Goal: Task Accomplishment & Management: Use online tool/utility

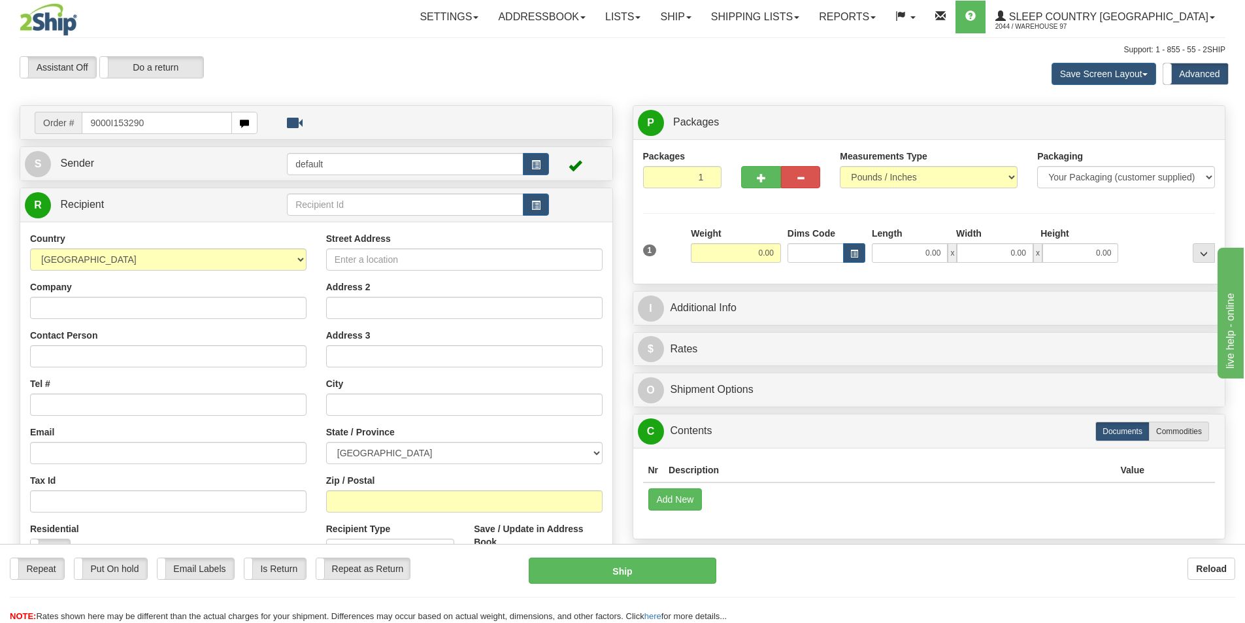
type input "9000I153290"
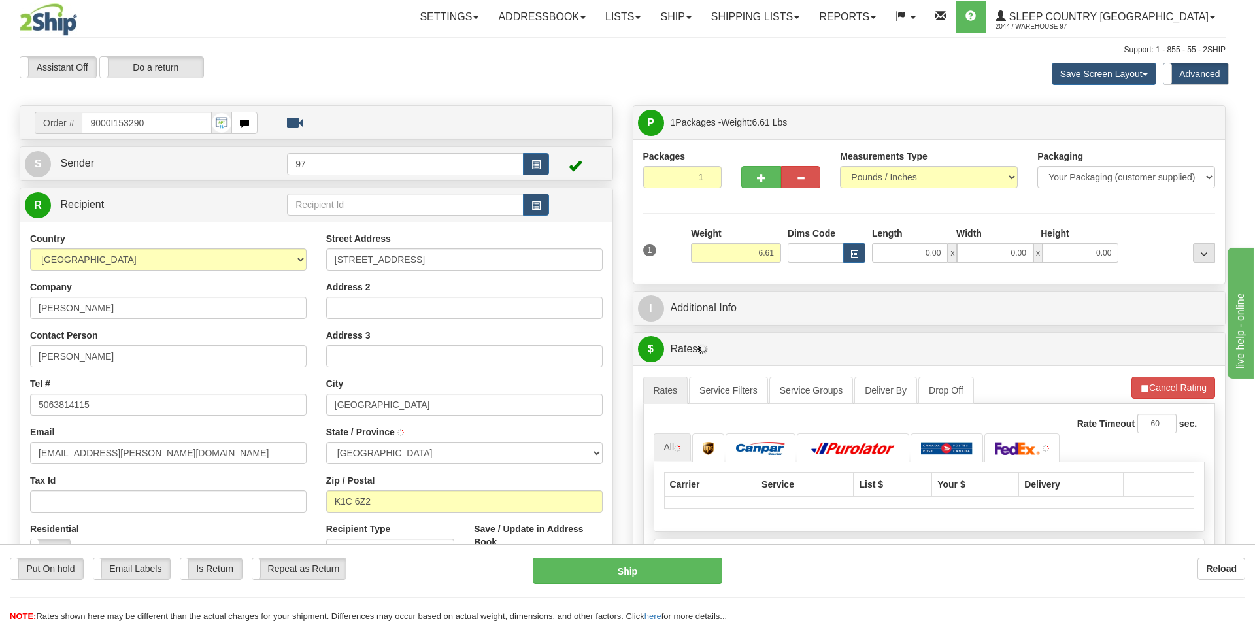
type input "ORLEANS"
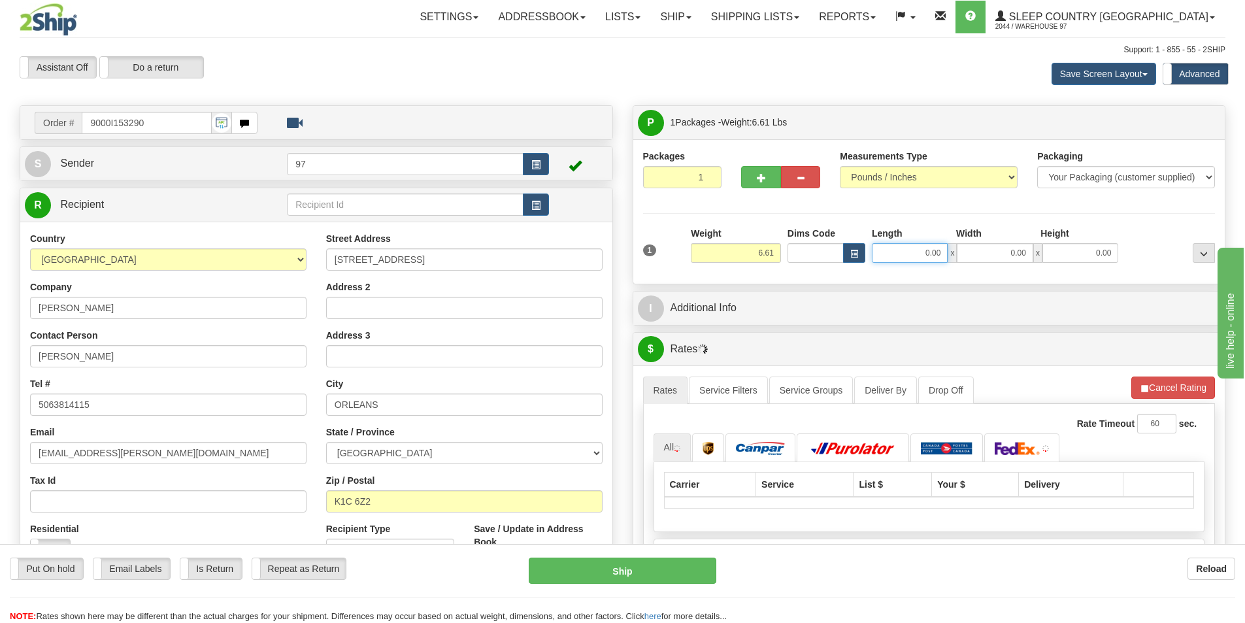
click at [911, 246] on input "0.00" at bounding box center [910, 253] width 76 height 20
type input "10.00"
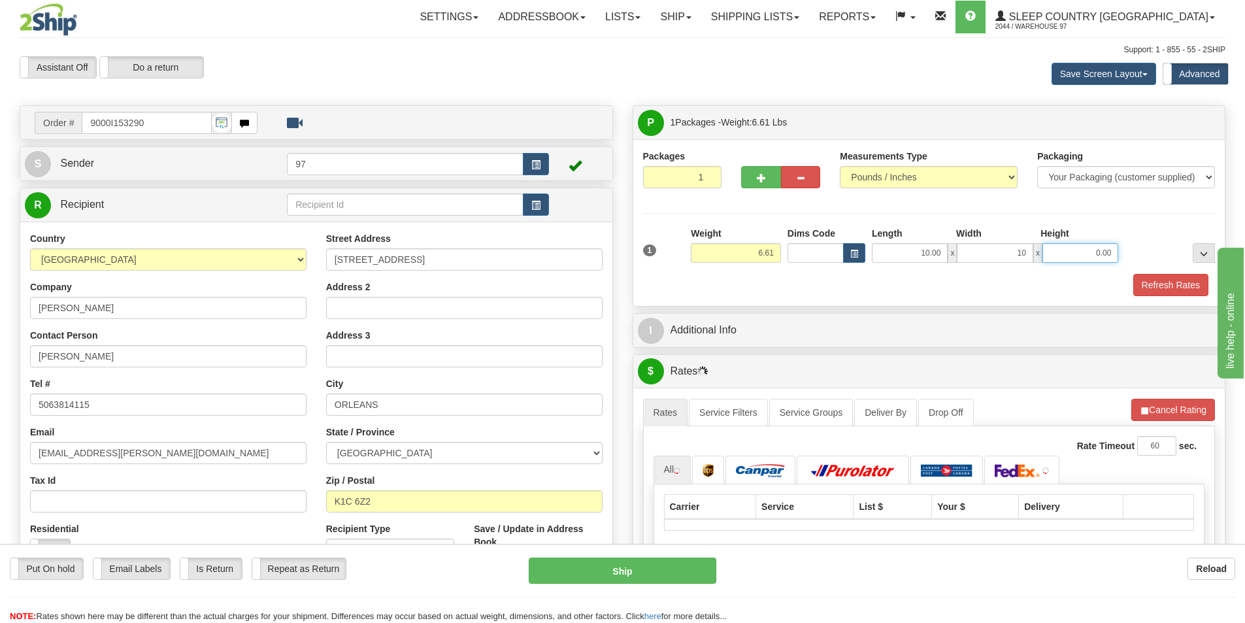
type input "10.00"
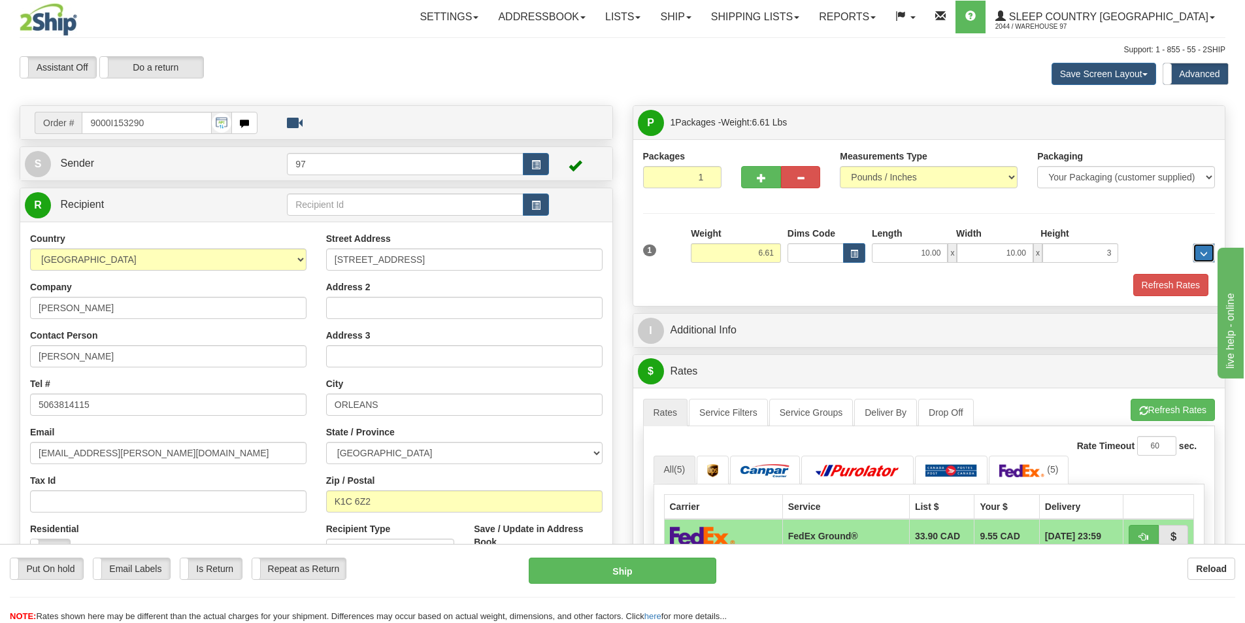
type input "3.00"
click at [1172, 287] on button "Refresh Rates" at bounding box center [1170, 285] width 75 height 22
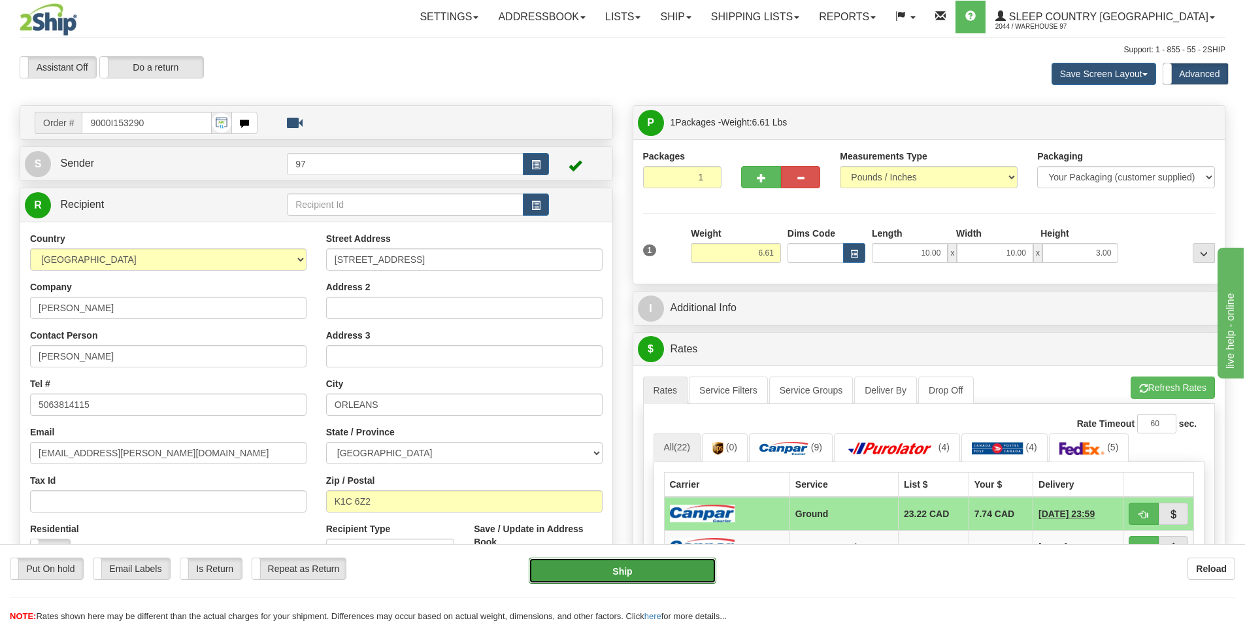
click at [630, 571] on button "Ship" at bounding box center [623, 571] width 188 height 26
type input "1"
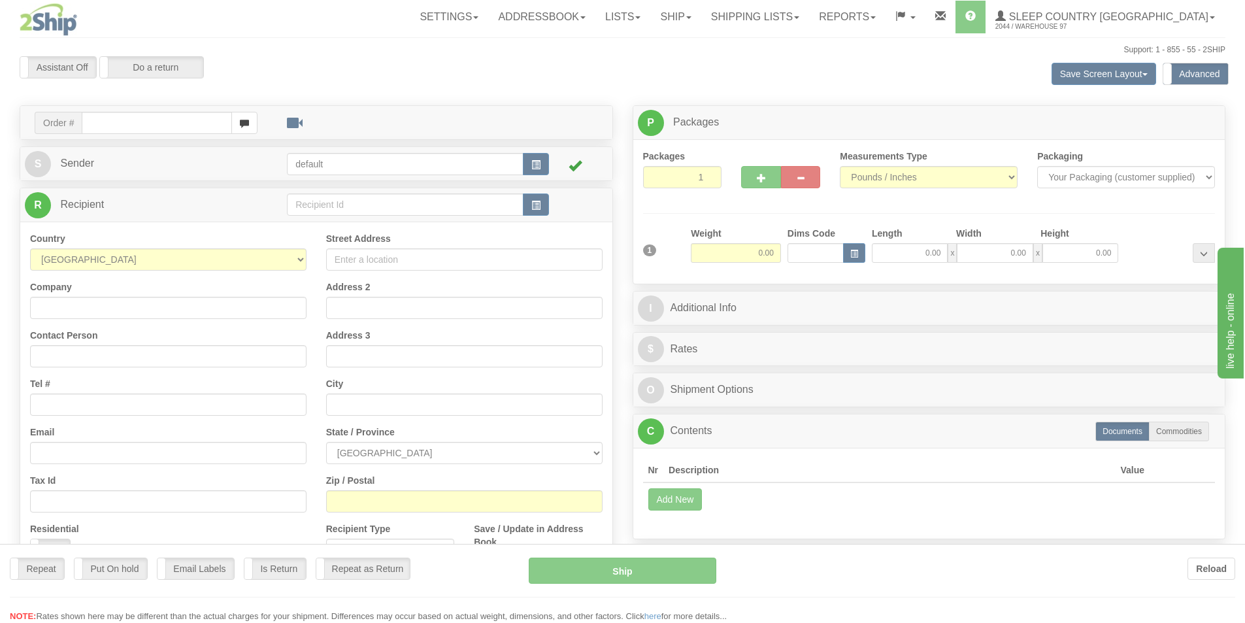
click at [148, 122] on div at bounding box center [622, 311] width 1245 height 623
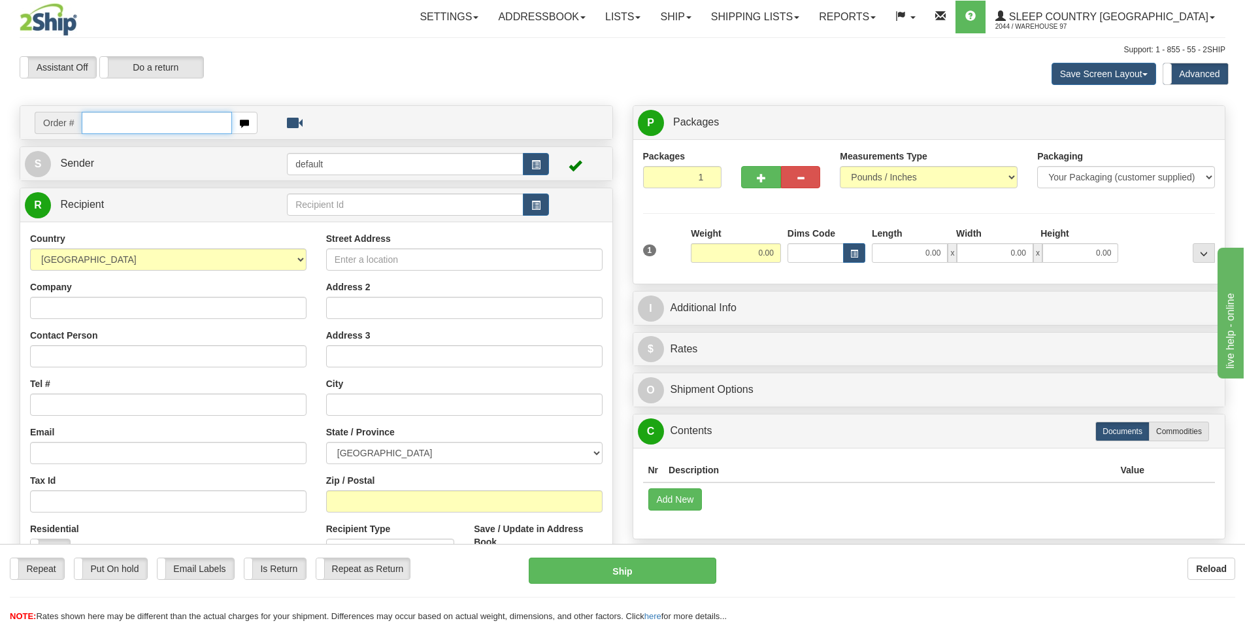
click at [148, 122] on input "text" at bounding box center [157, 123] width 150 height 22
type input "9000I150650"
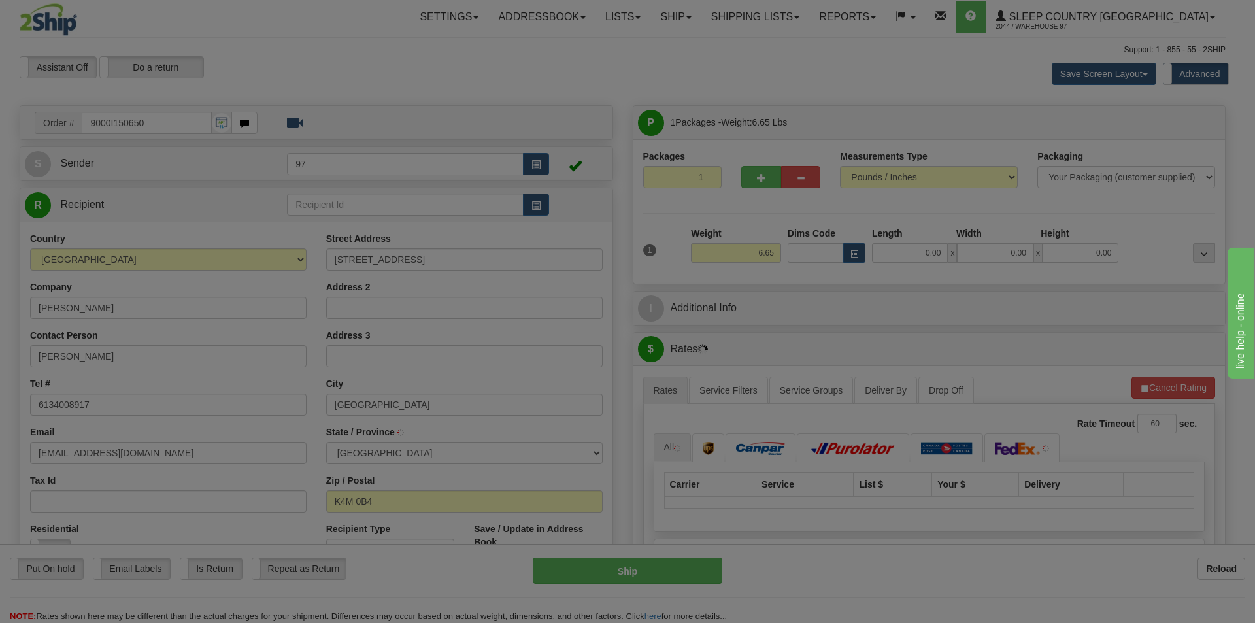
type input "MANOTICK"
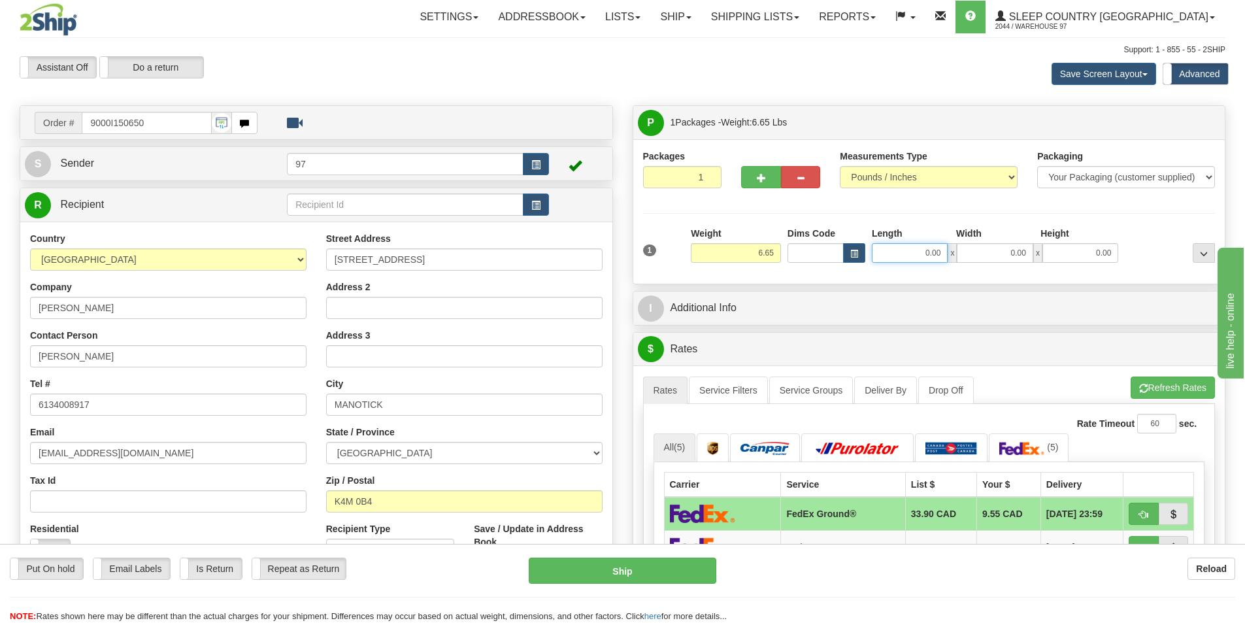
click at [913, 251] on input "0.00" at bounding box center [910, 253] width 76 height 20
type input "10.00"
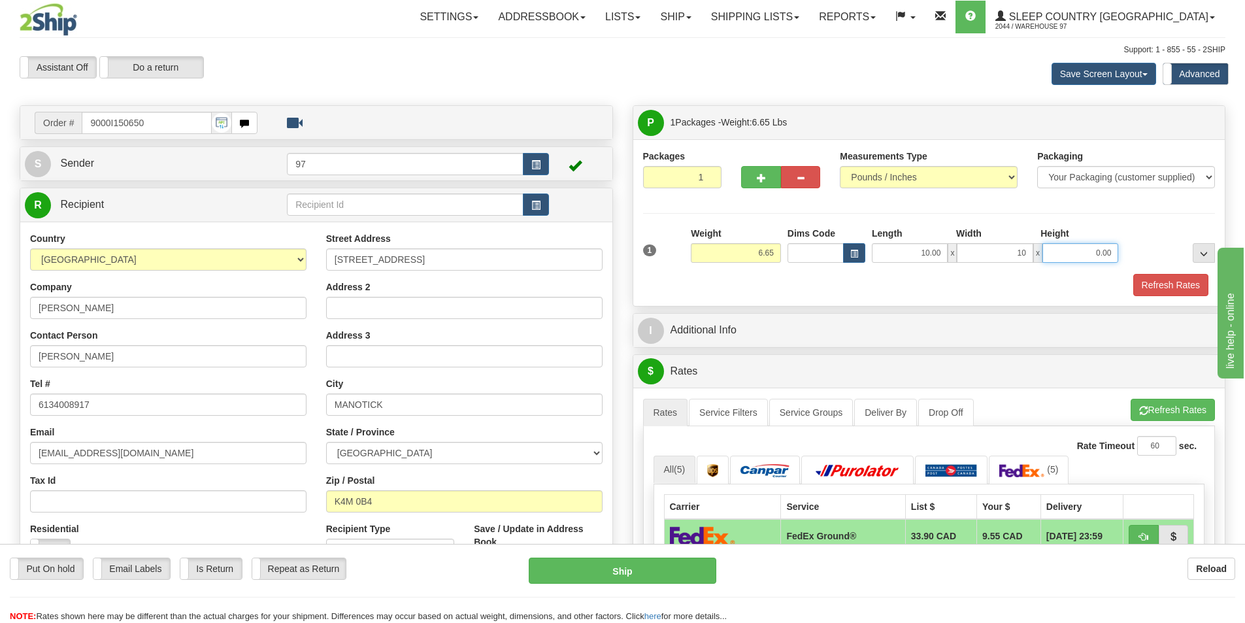
type input "10.00"
type input "3.00"
click at [1188, 287] on button "Refresh Rates" at bounding box center [1170, 285] width 75 height 22
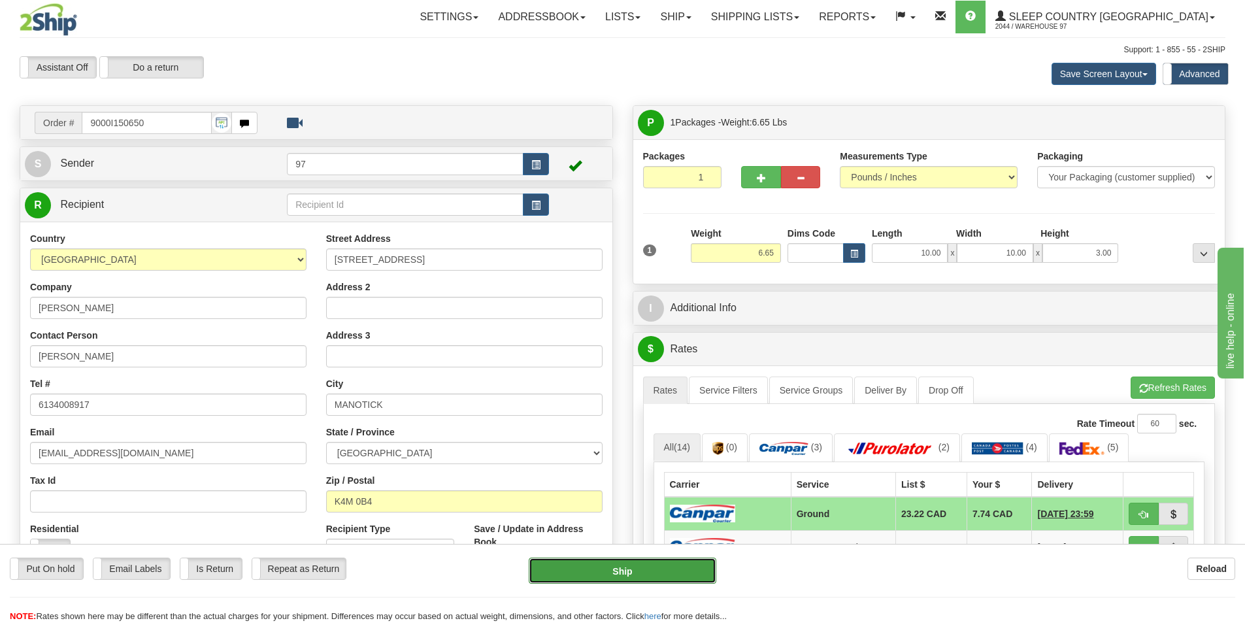
click at [613, 574] on button "Ship" at bounding box center [623, 571] width 188 height 26
type input "1"
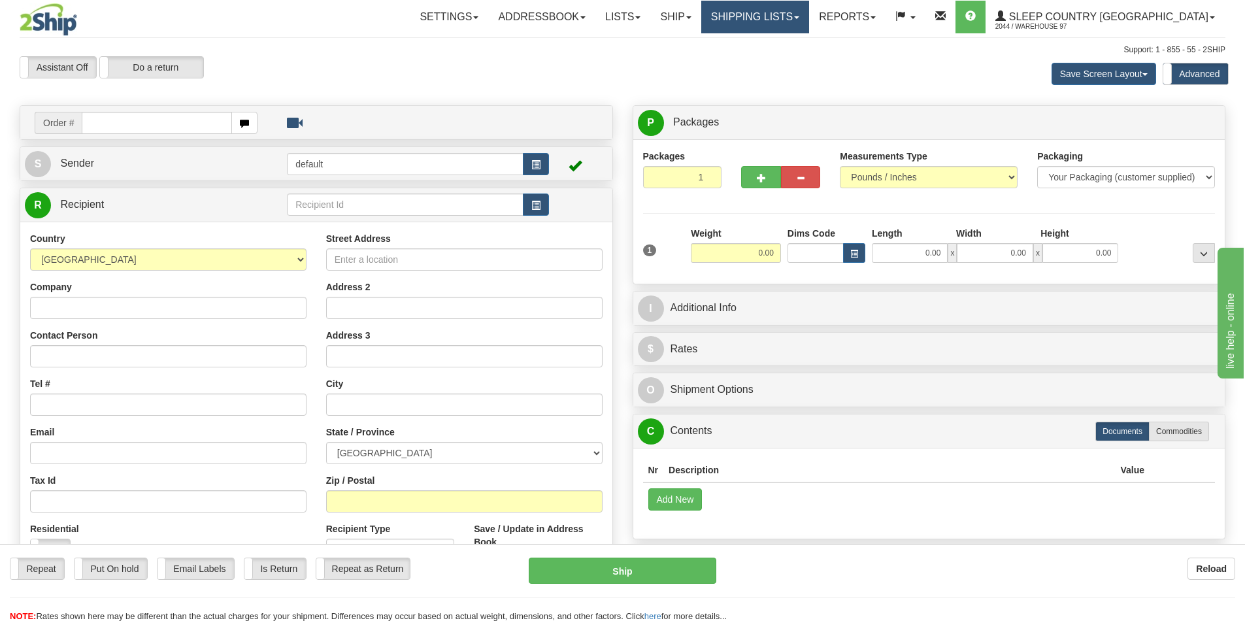
click at [775, 12] on link "Shipping lists" at bounding box center [755, 17] width 108 height 33
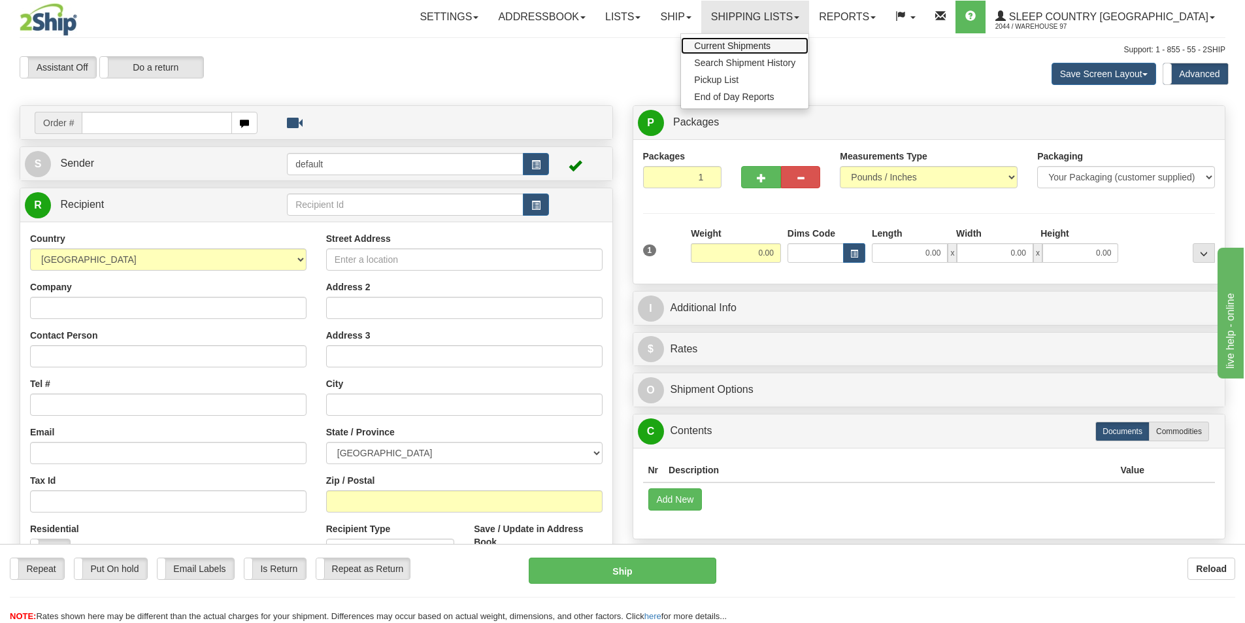
click at [771, 44] on span "Current Shipments" at bounding box center [732, 46] width 76 height 10
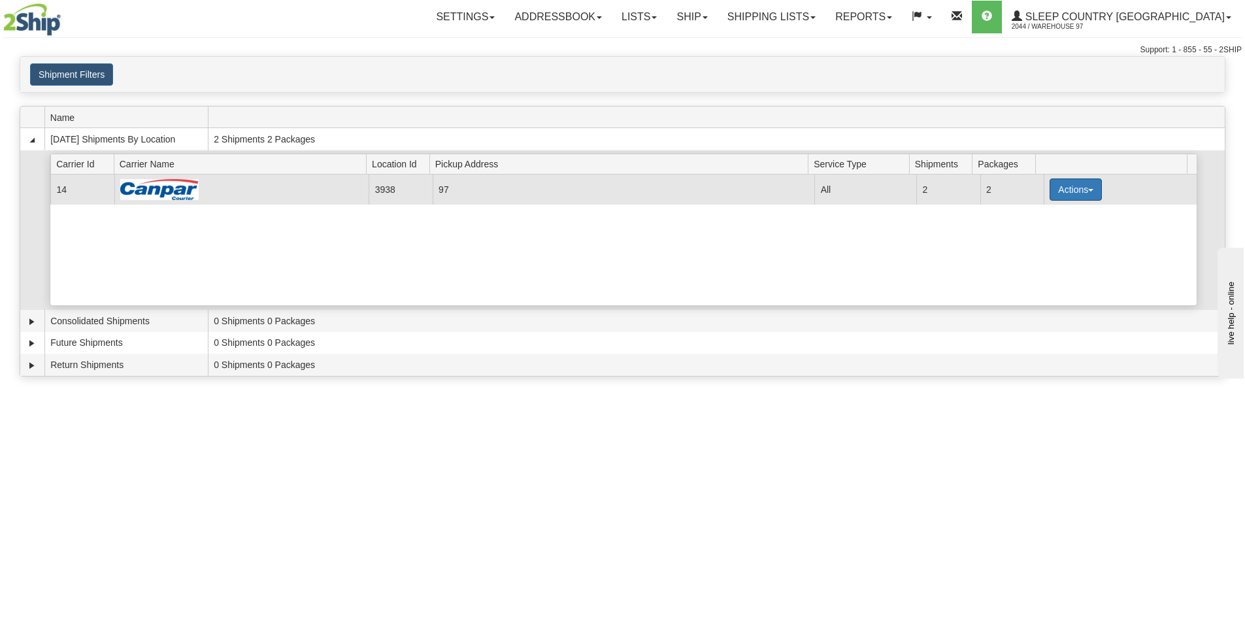
click at [1058, 194] on button "Actions" at bounding box center [1076, 189] width 52 height 22
click at [1045, 229] on link "Close" at bounding box center [1049, 231] width 105 height 17
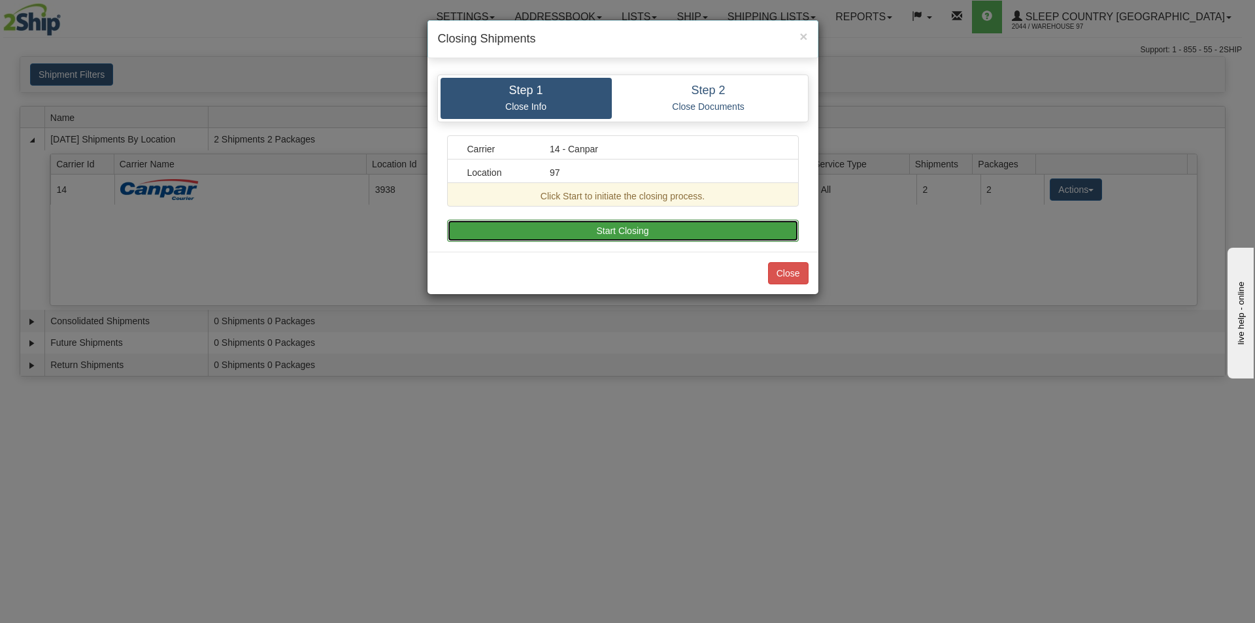
click at [700, 226] on button "Start Closing" at bounding box center [623, 231] width 352 height 22
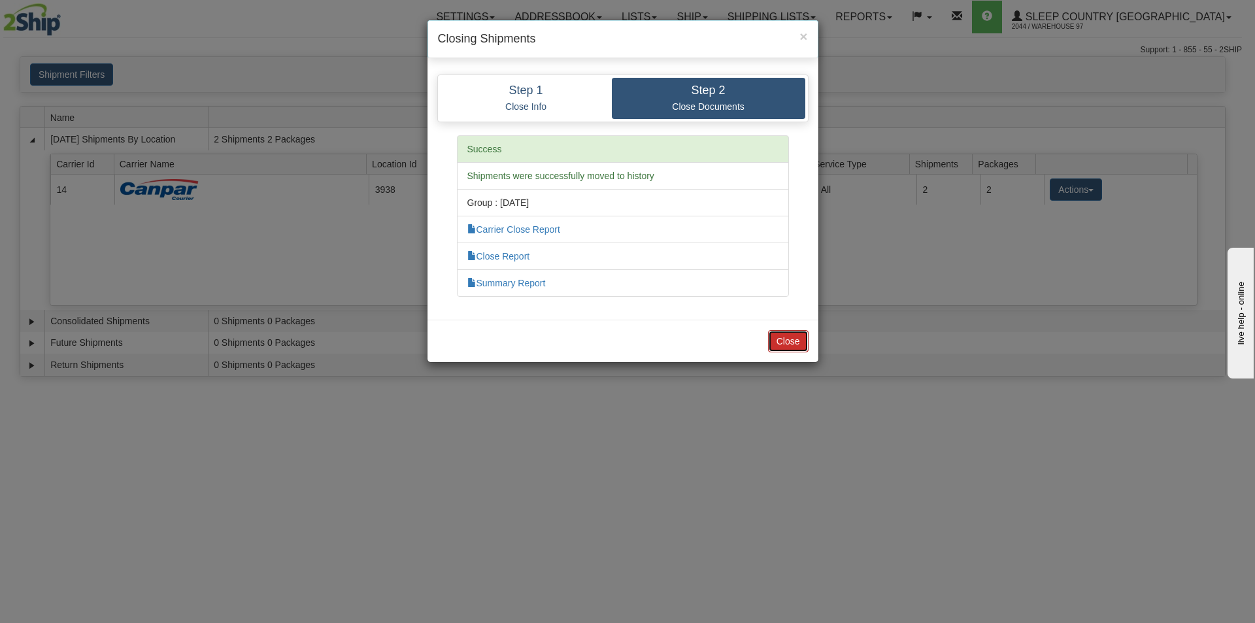
click at [799, 341] on button "Close" at bounding box center [788, 341] width 41 height 22
